Goal: Use online tool/utility: Utilize a website feature to perform a specific function

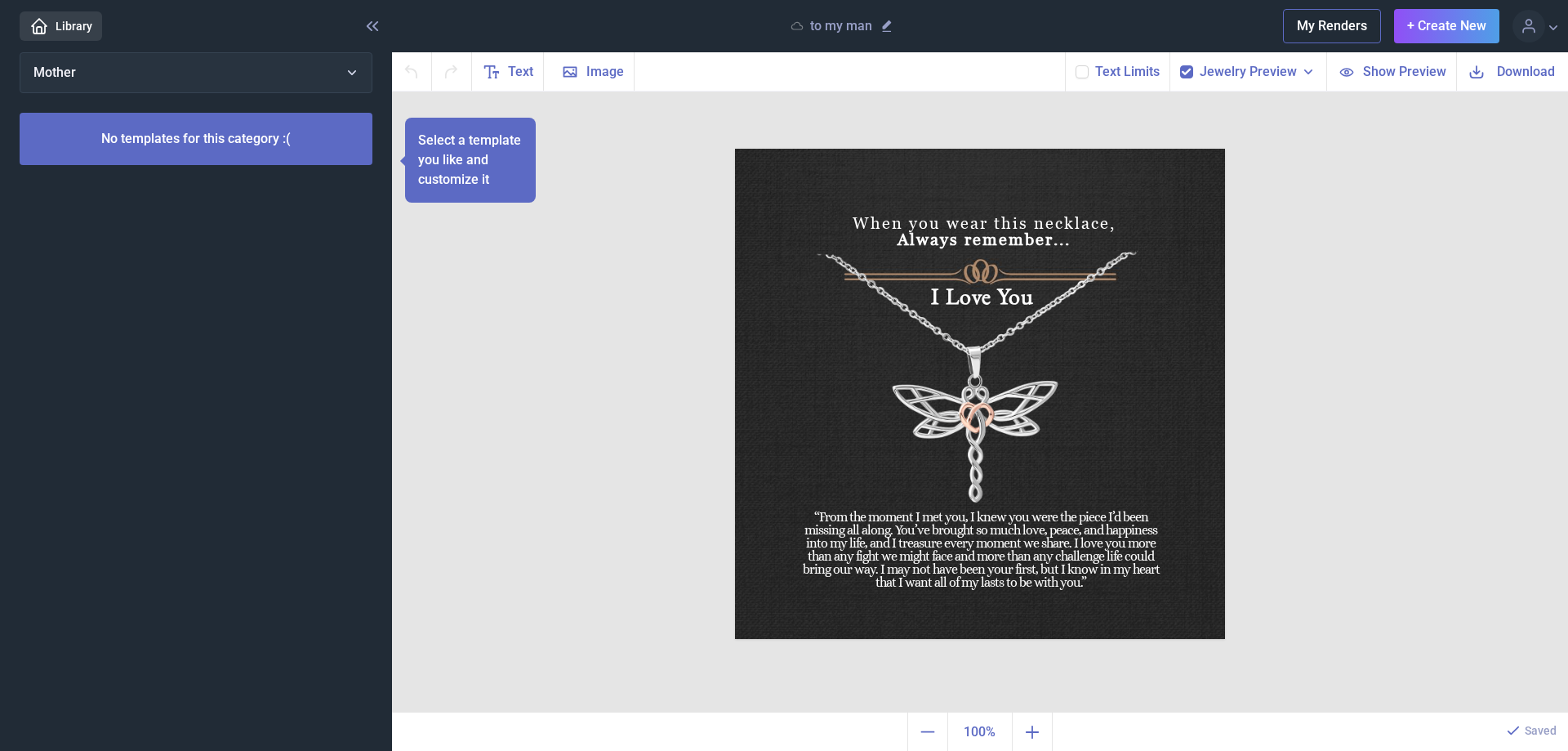
click at [528, 385] on div "To my Man When you wear this necklace, Always remember... I Love You “From the …" at bounding box center [979, 402] width 1176 height 622
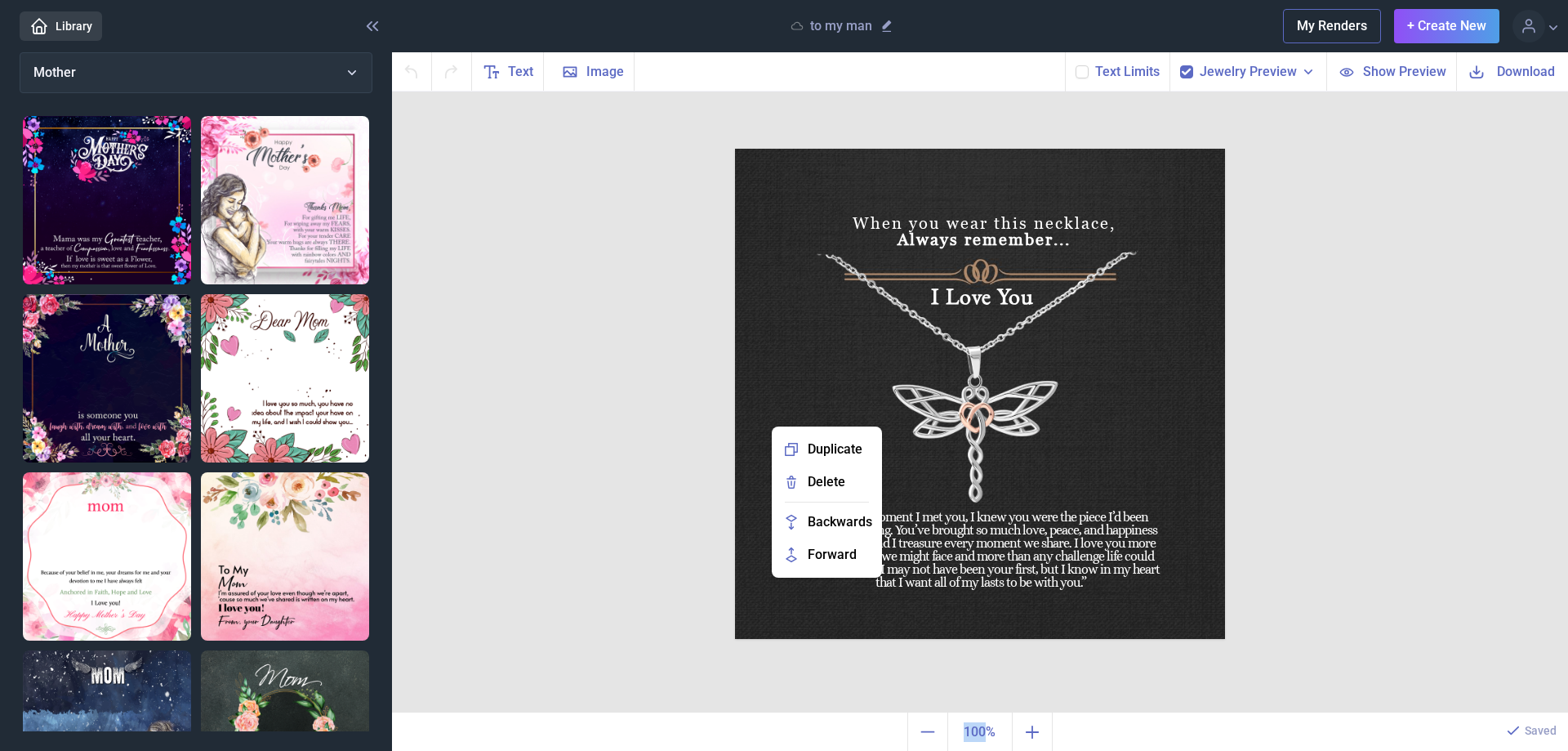
click at [1066, 458] on img at bounding box center [979, 394] width 490 height 490
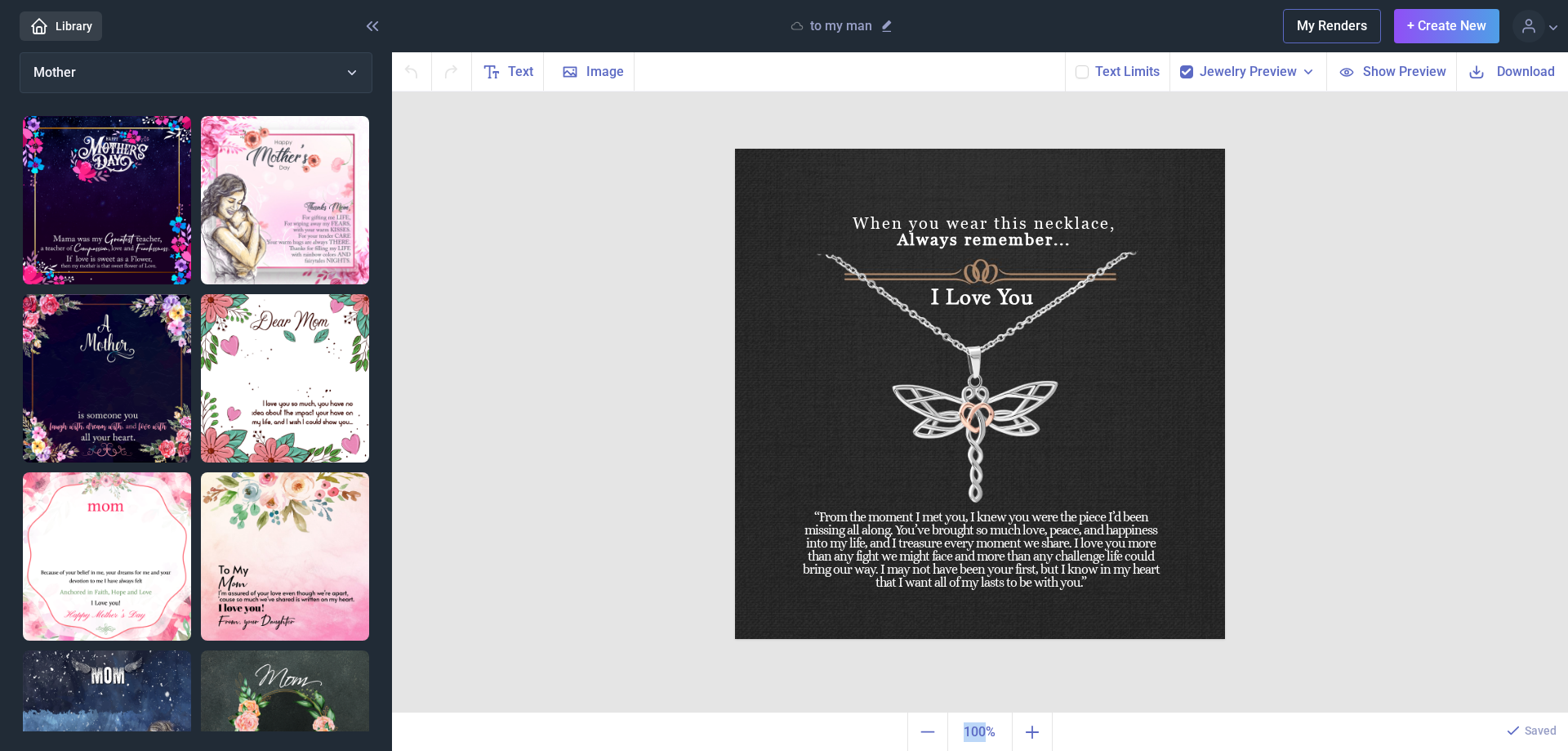
click at [866, 440] on img at bounding box center [979, 394] width 490 height 490
click at [865, 440] on img at bounding box center [979, 394] width 490 height 490
click at [816, 378] on img at bounding box center [979, 394] width 490 height 490
click at [813, 378] on img at bounding box center [979, 394] width 490 height 490
click at [1083, 72] on use at bounding box center [1082, 72] width 9 height 7
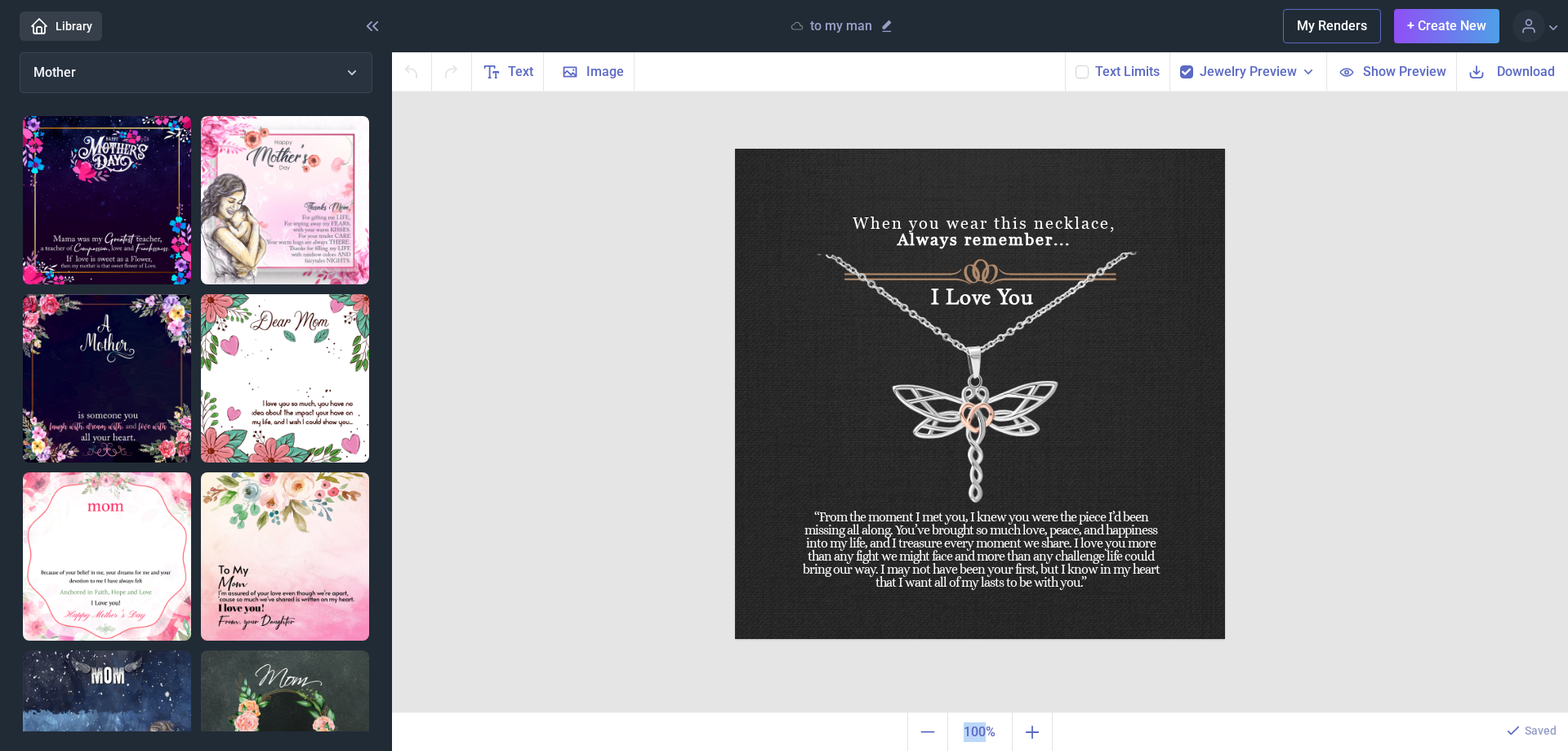
click at [1076, 65] on input "checkbox" at bounding box center [1075, 64] width 1 height 1
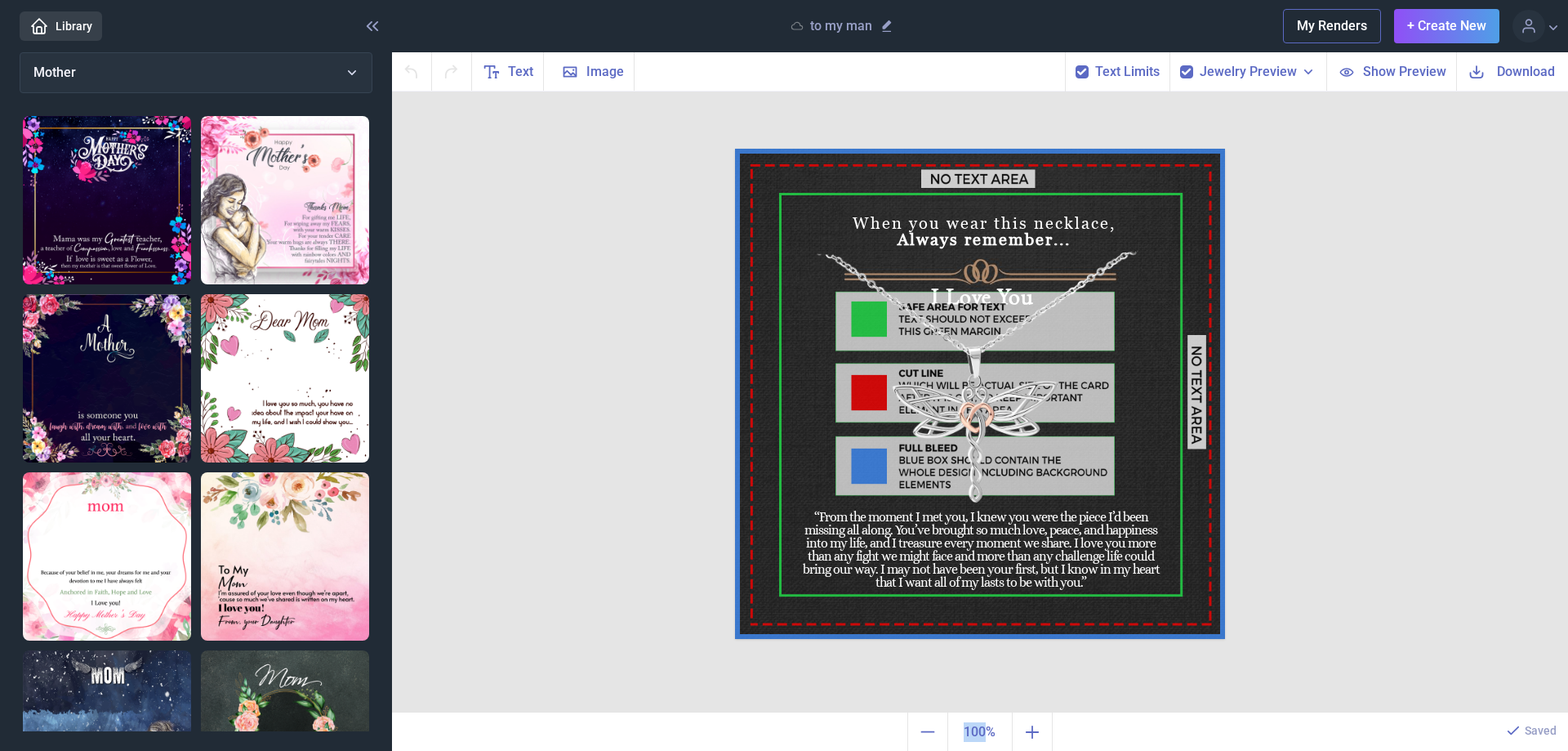
click at [1245, 68] on span "Jewelry Preview" at bounding box center [1249, 72] width 97 height 20
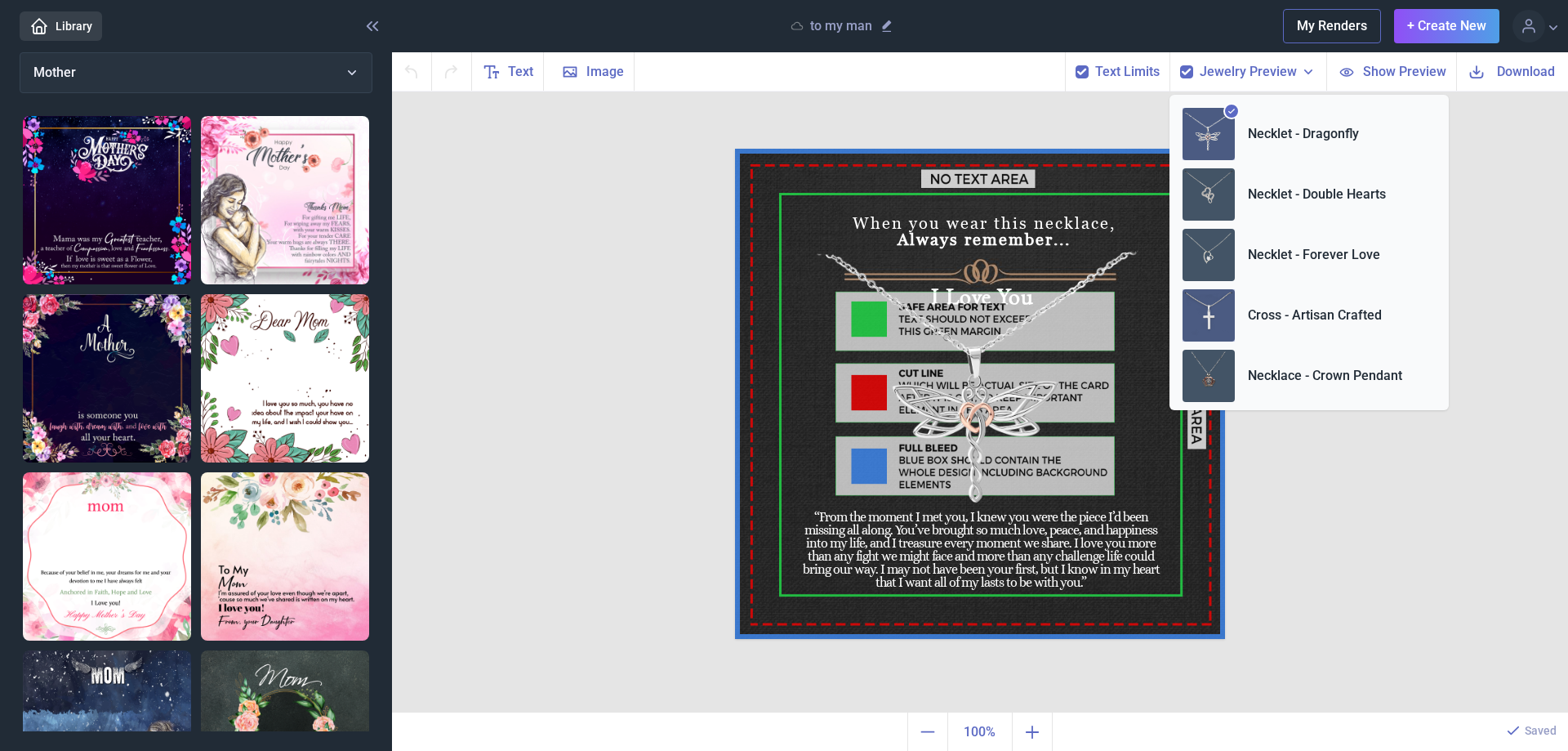
click at [1289, 316] on p "Cross - Artisan Crafted" at bounding box center [1314, 315] width 134 height 20
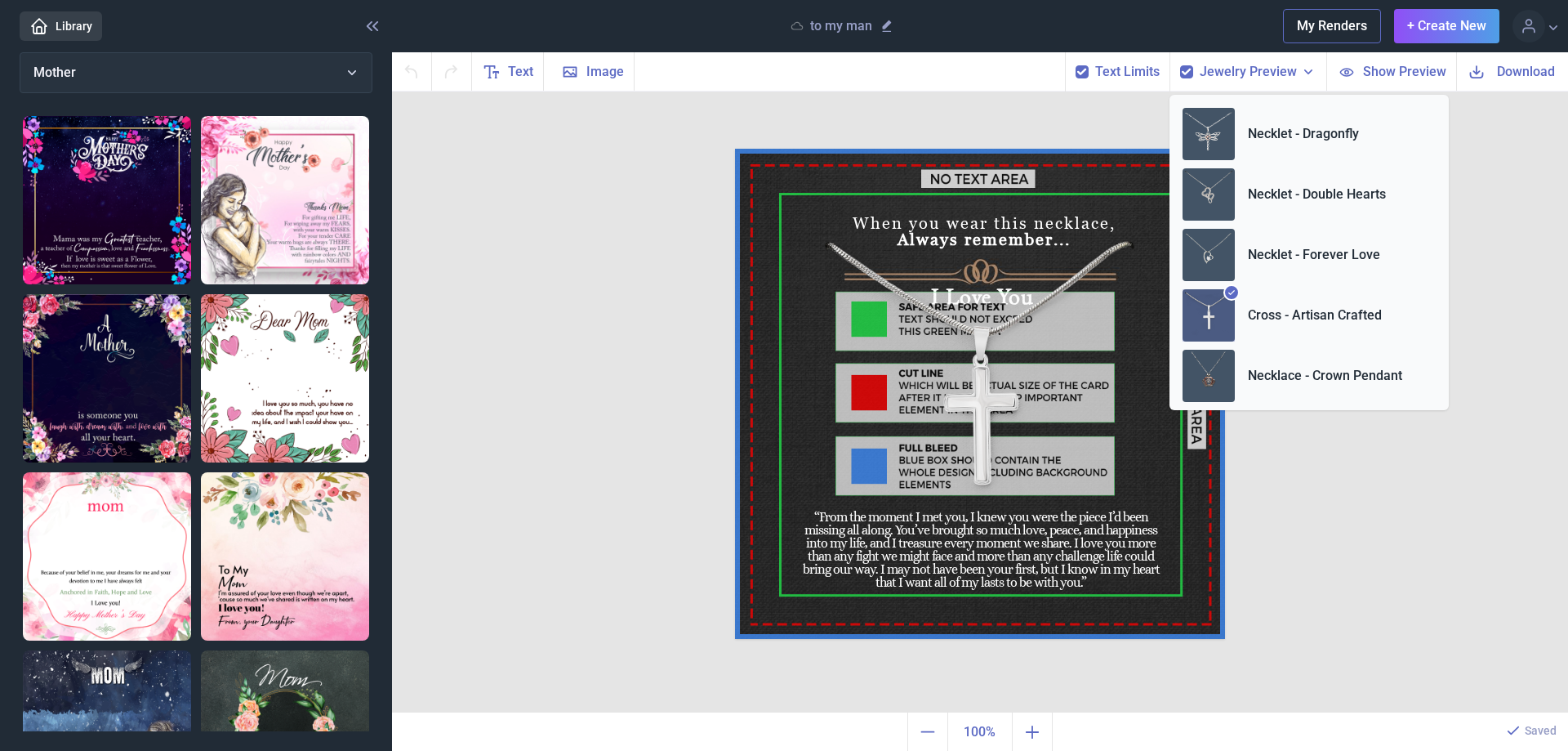
click at [870, 127] on div "To my Man When you wear this necklace, Always remember... I Love You “From the …" at bounding box center [979, 402] width 1176 height 622
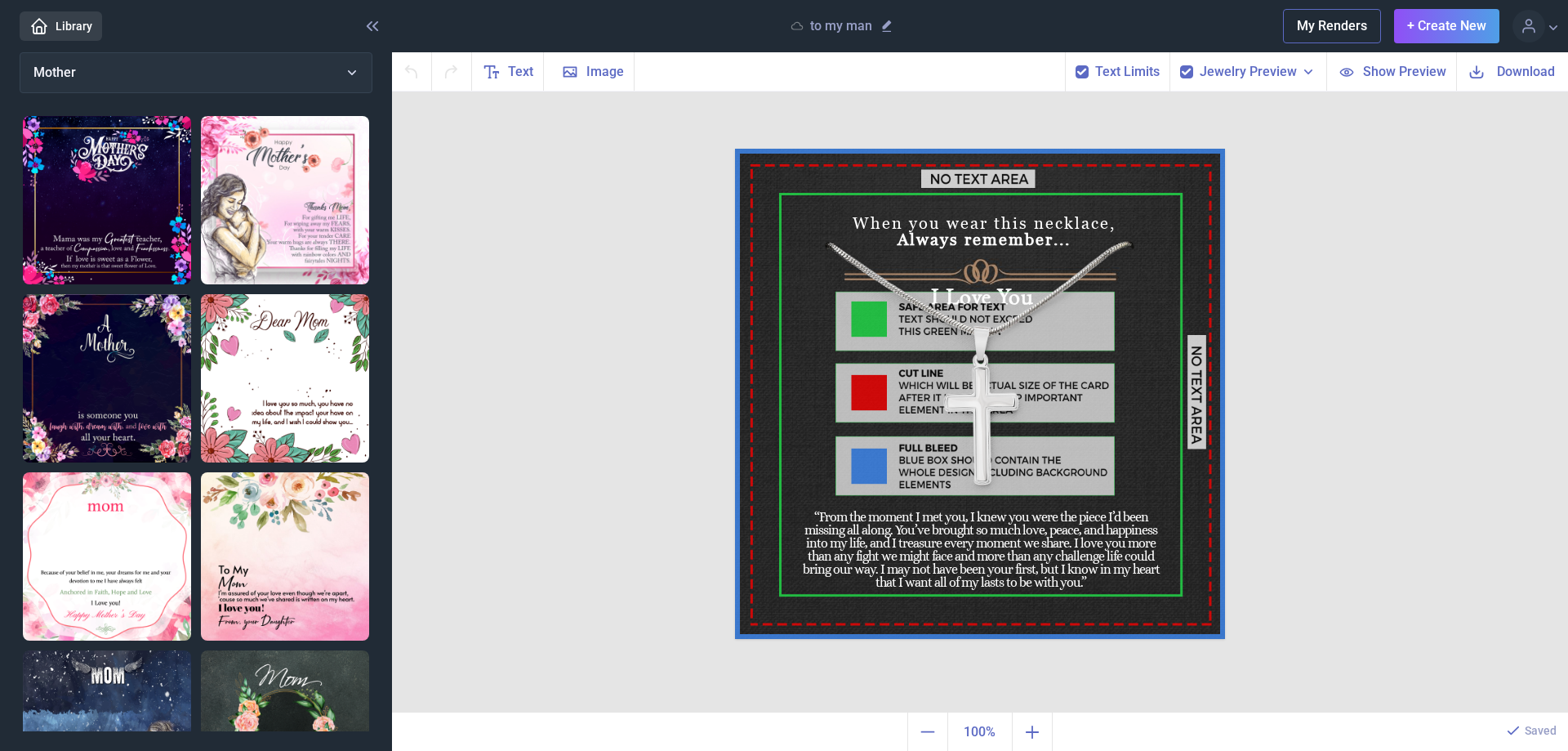
drag, startPoint x: 1020, startPoint y: 280, endPoint x: 1022, endPoint y: 313, distance: 33.1
click at [1022, 313] on img at bounding box center [979, 394] width 490 height 490
click at [603, 77] on span "Image" at bounding box center [605, 72] width 38 height 20
click at [1410, 72] on span "Show Preview" at bounding box center [1404, 71] width 83 height 19
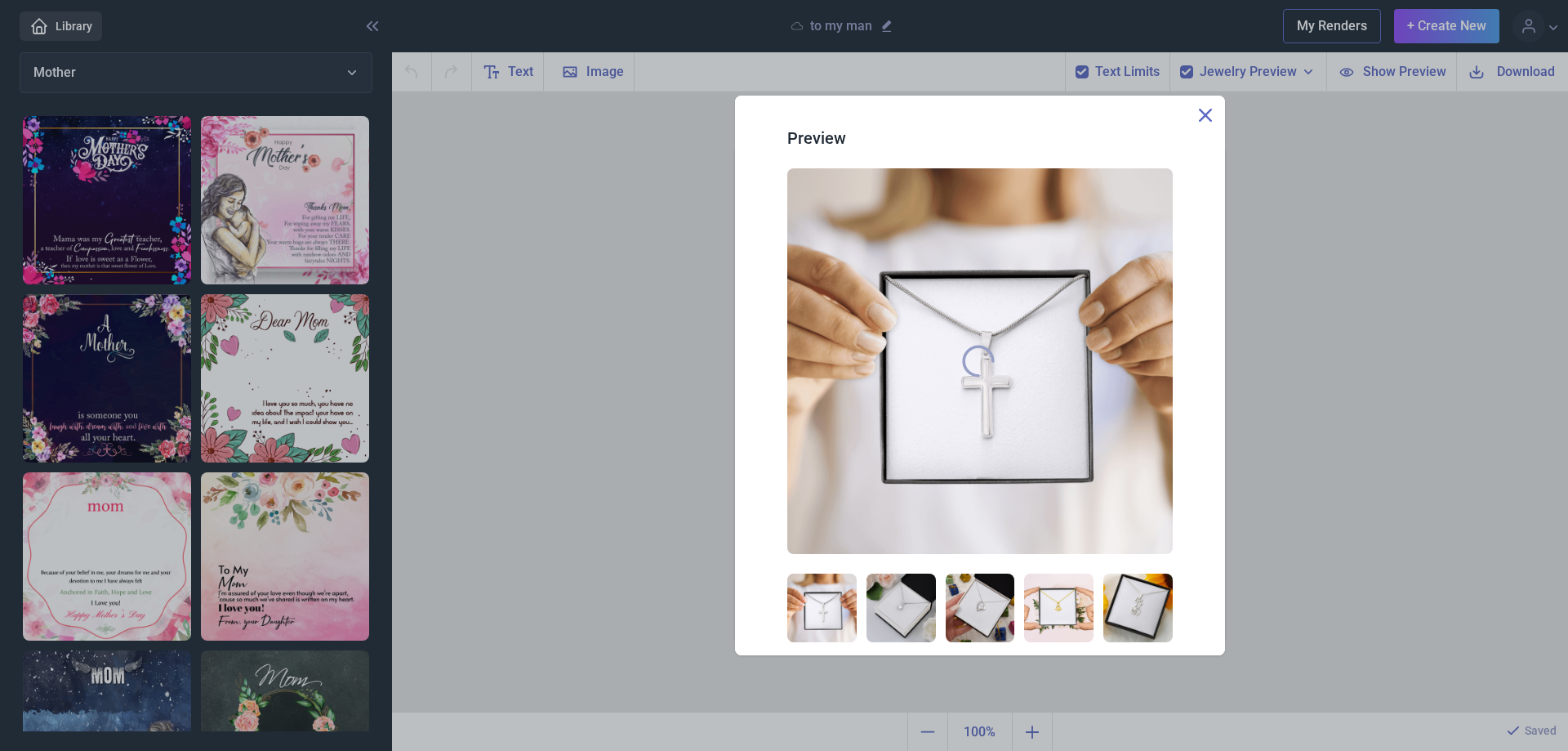
click at [1086, 76] on div "Preview" at bounding box center [979, 376] width 1176 height 751
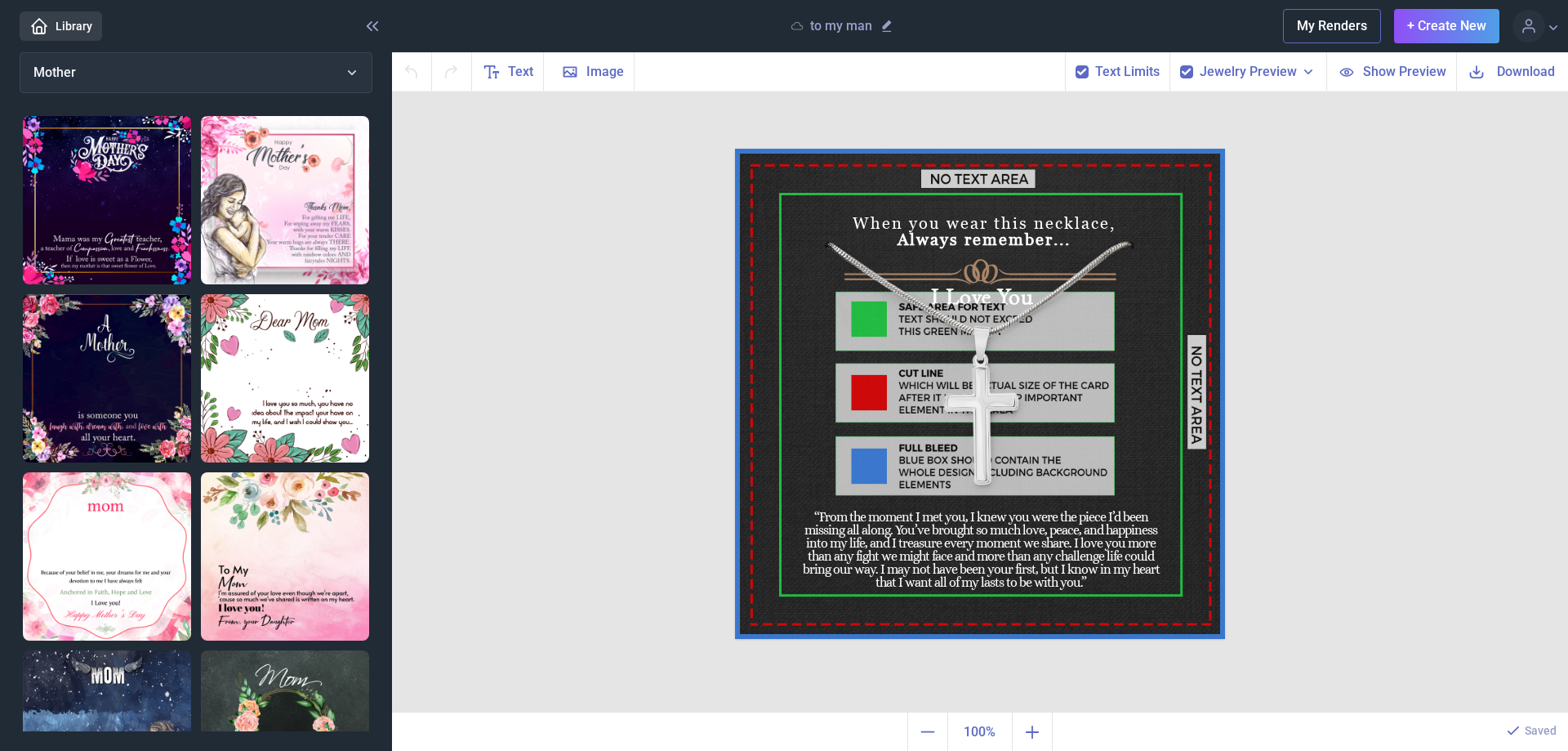
click at [1087, 76] on icon at bounding box center [1082, 72] width 10 height 10
click at [1076, 65] on input "checkbox" at bounding box center [1075, 64] width 1 height 1
checkbox input "false"
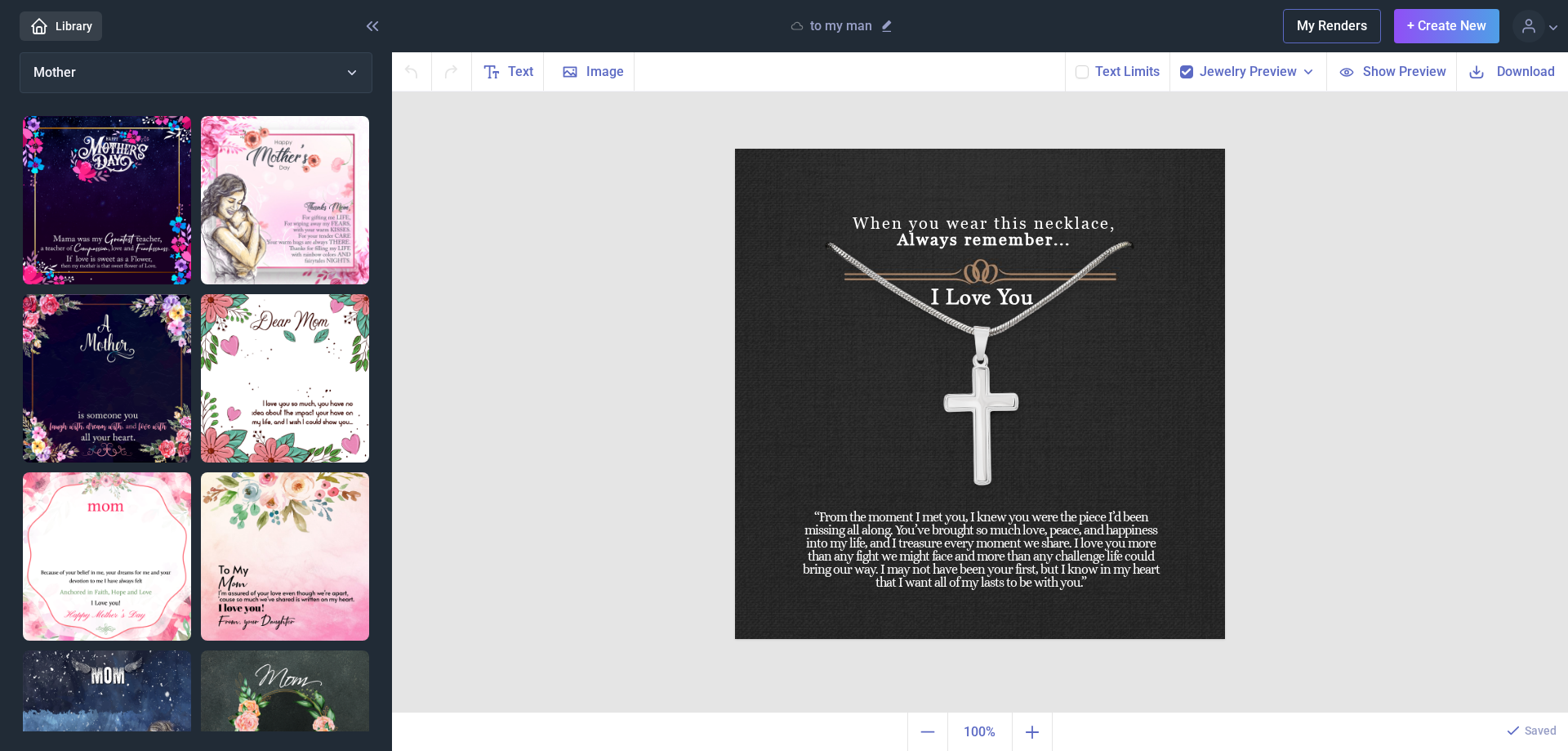
click at [1312, 72] on icon at bounding box center [1309, 72] width 16 height 16
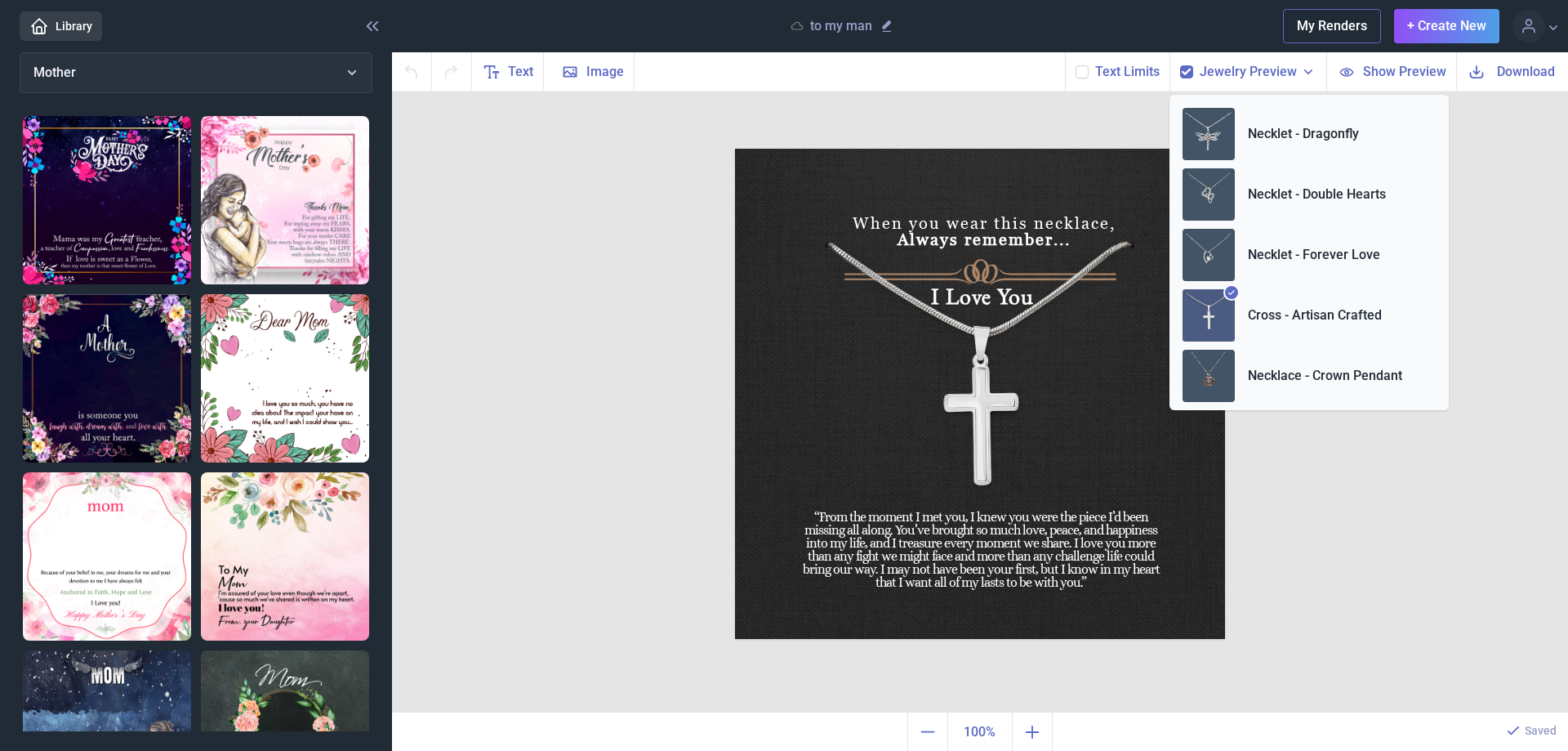
click at [1312, 72] on icon at bounding box center [1309, 72] width 16 height 16
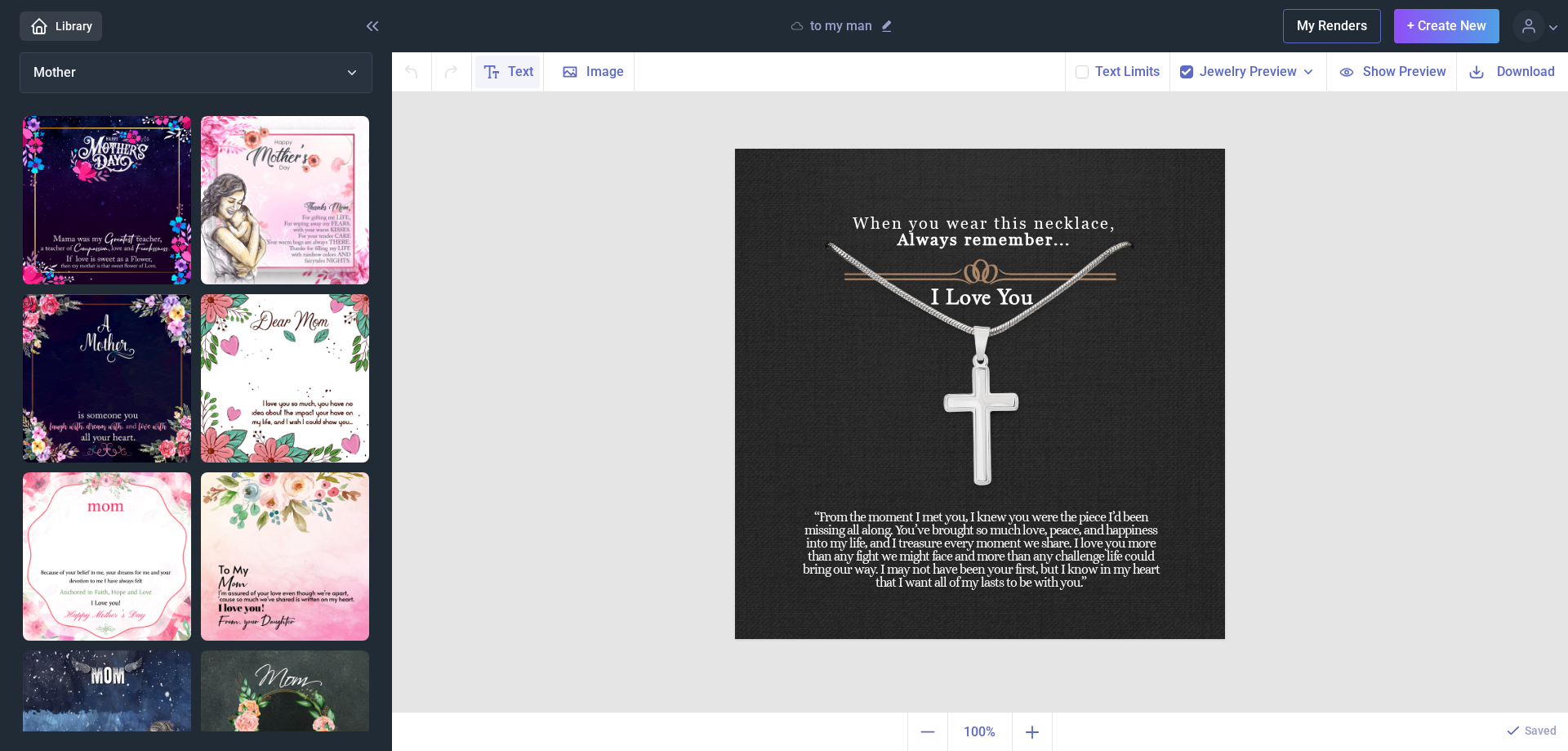
click at [500, 72] on icon at bounding box center [491, 72] width 20 height 20
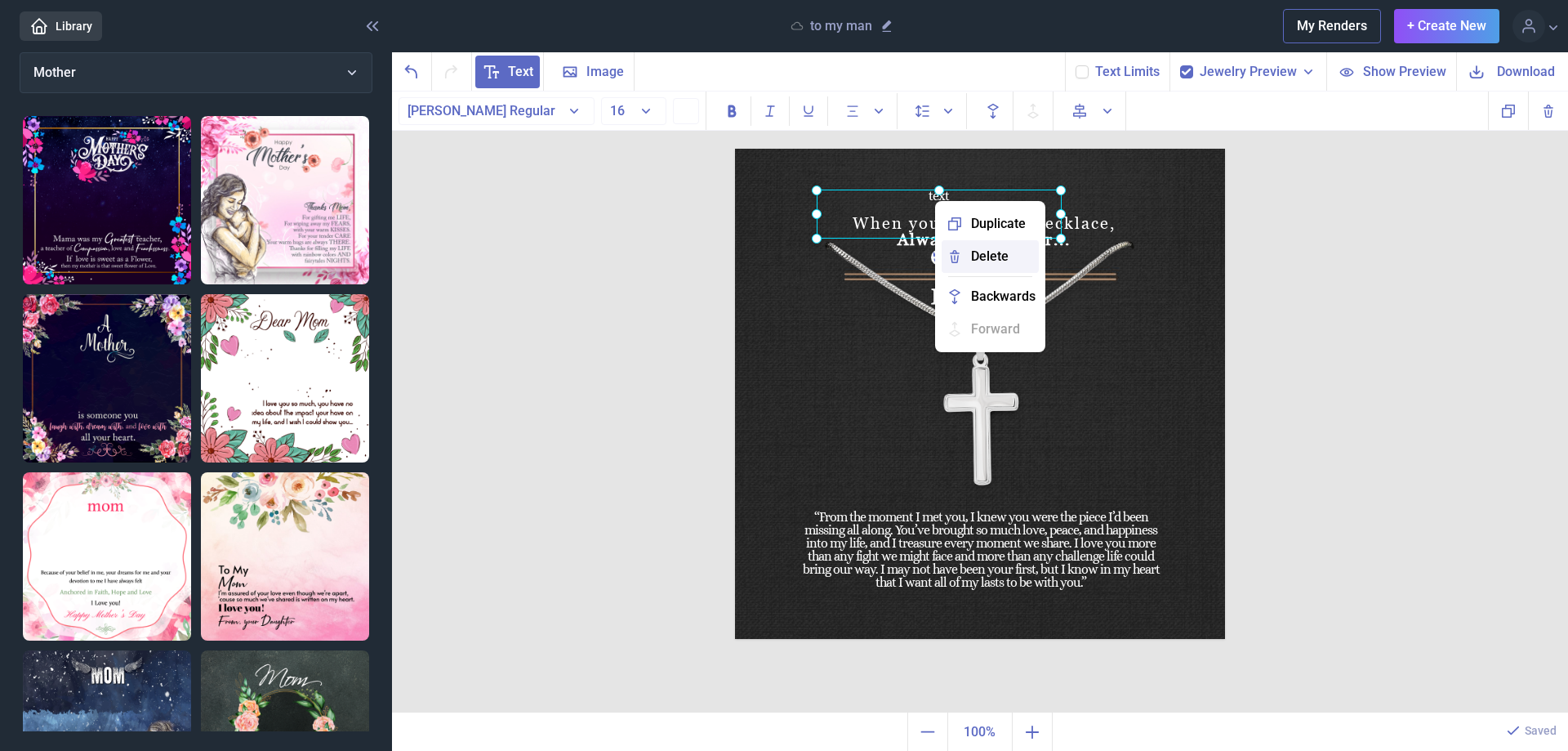
click at [995, 258] on span "Delete" at bounding box center [990, 257] width 38 height 20
